Goal: Transaction & Acquisition: Purchase product/service

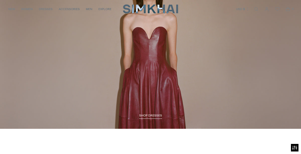
scroll to position [541, 0]
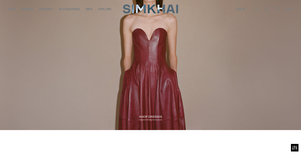
click at [150, 114] on link "/collections/dresses-all" at bounding box center [150, 43] width 301 height 173
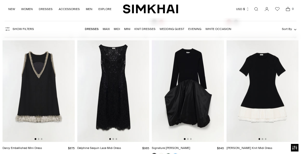
scroll to position [458, 0]
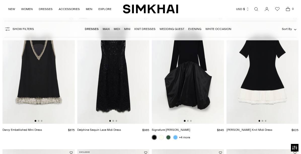
click at [113, 67] on img at bounding box center [113, 69] width 72 height 108
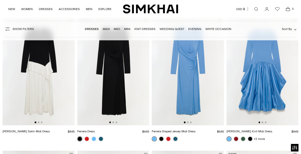
scroll to position [590, 0]
click at [87, 139] on link at bounding box center [86, 139] width 5 height 5
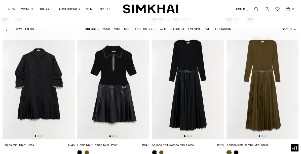
scroll to position [1368, 0]
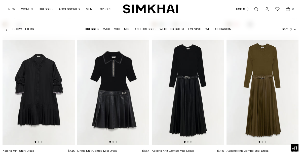
click at [192, 77] on img at bounding box center [188, 90] width 72 height 108
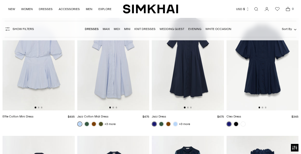
scroll to position [2582, 0]
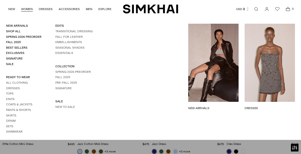
click at [216, 106] on link "NEW ARRIVALS" at bounding box center [213, 108] width 50 height 5
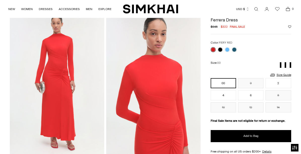
scroll to position [25, 0]
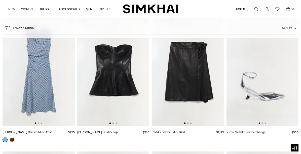
scroll to position [722, 0]
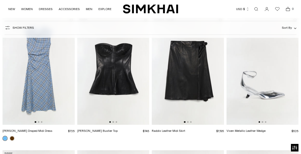
click at [118, 66] on img at bounding box center [113, 71] width 72 height 108
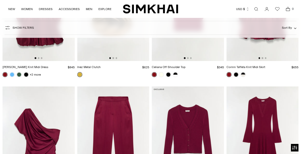
scroll to position [3411, 0]
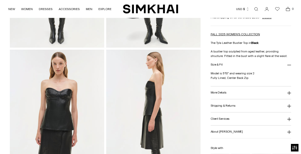
scroll to position [165, 0]
